Goal: Task Accomplishment & Management: Complete application form

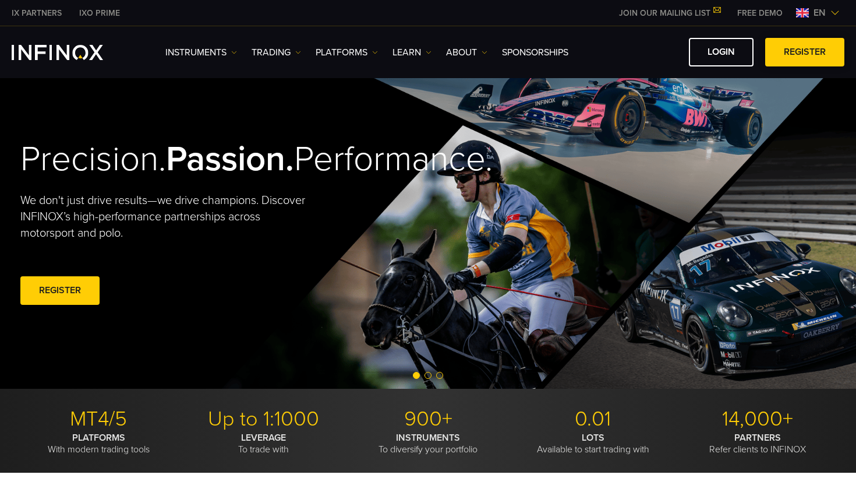
click at [805, 52] on span at bounding box center [805, 52] width 0 height 0
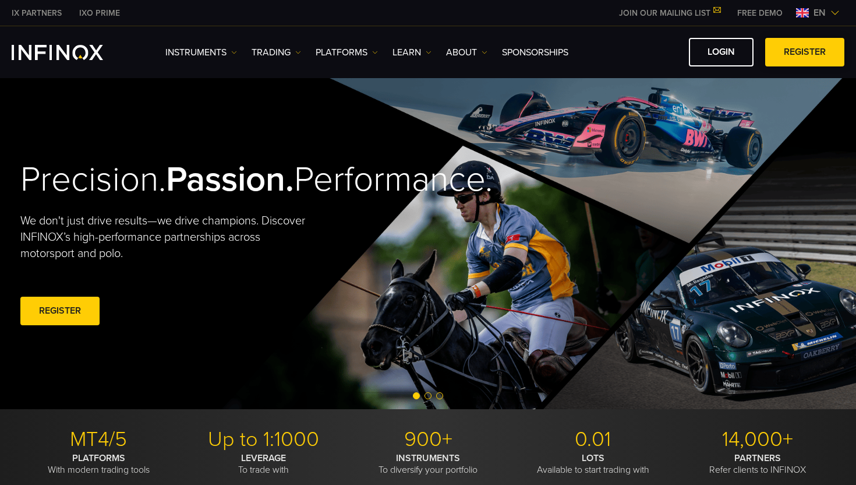
click at [805, 56] on link "REGISTER" at bounding box center [805, 52] width 79 height 29
